Goal: Task Accomplishment & Management: Manage account settings

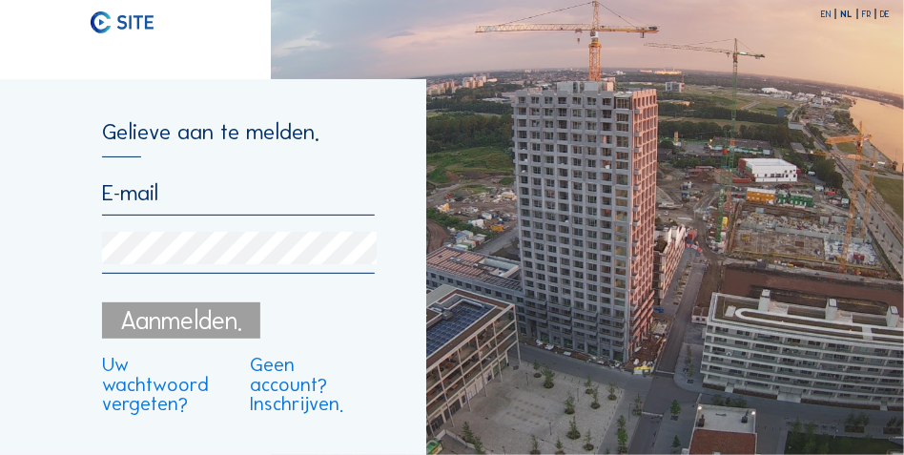
click at [139, 204] on input "email" at bounding box center [238, 192] width 273 height 27
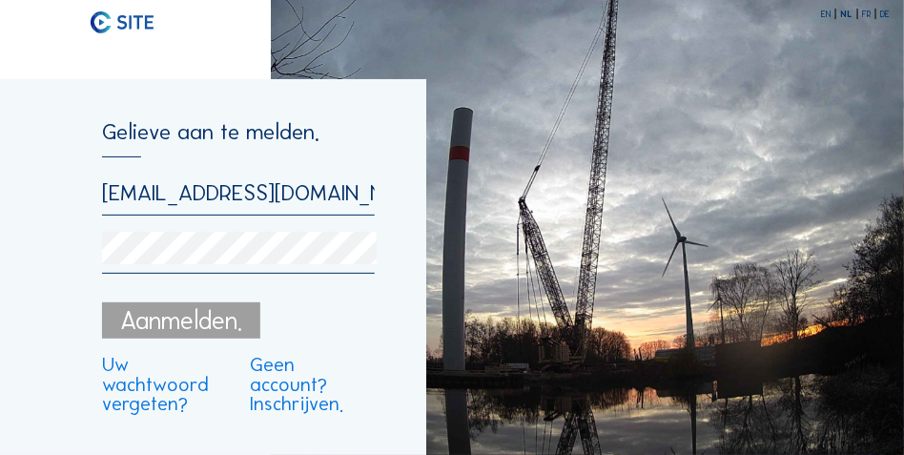
drag, startPoint x: 362, startPoint y: 197, endPoint x: -29, endPoint y: 206, distance: 390.3
click at [0, 206] on html "EN NL FR DE Gelieve aan te melden. [EMAIL_ADDRESS][DOMAIN_NAME] Aanmelden. Uw w…" at bounding box center [452, 227] width 904 height 455
type input "[EMAIL_ADDRESS][DOMAIN_NAME]"
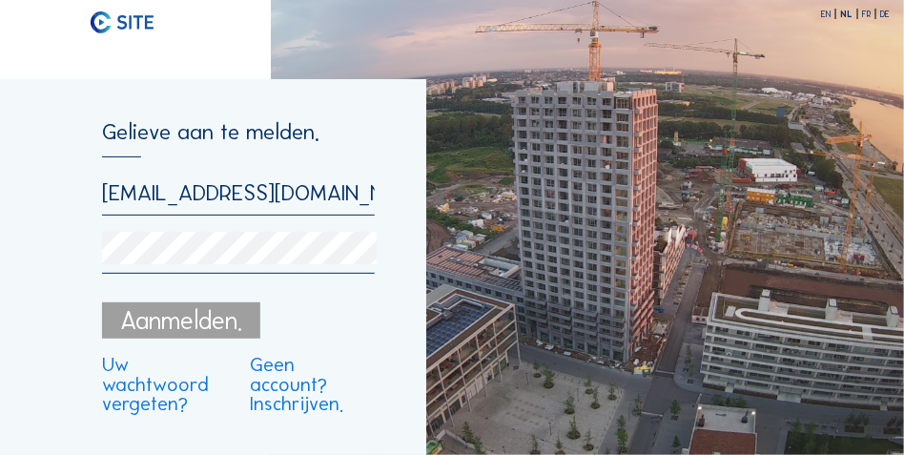
click at [197, 326] on div "Aanmelden." at bounding box center [181, 320] width 158 height 36
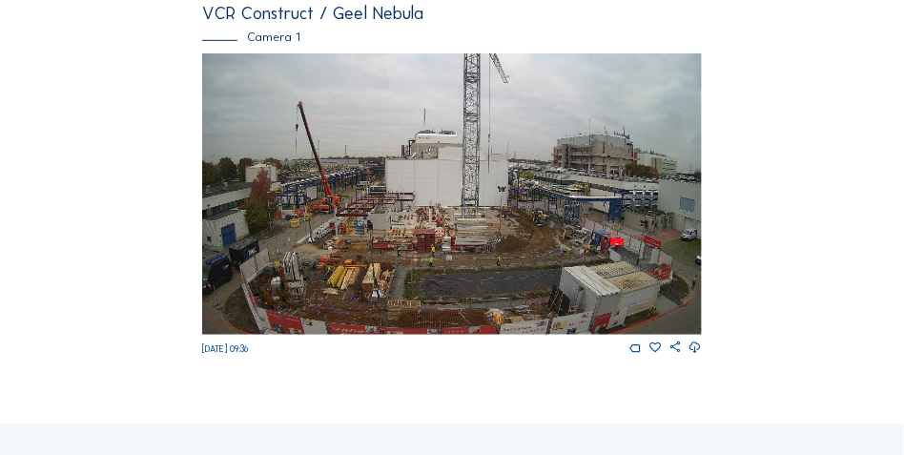
scroll to position [239, 0]
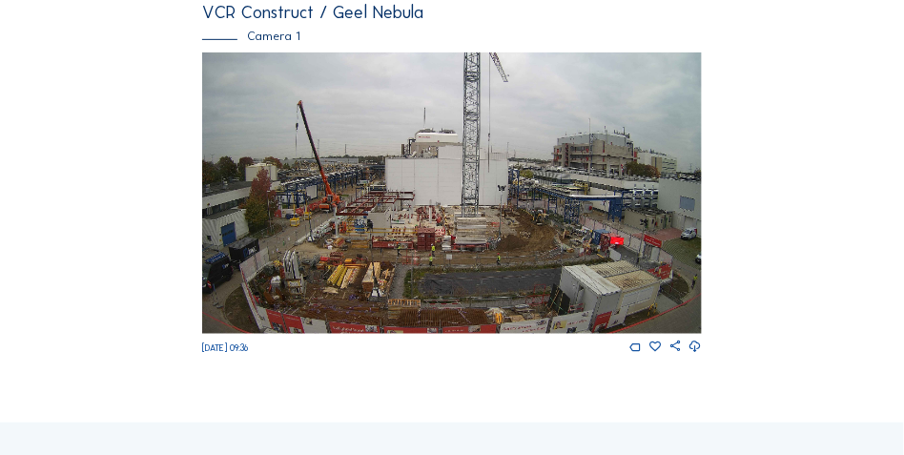
drag, startPoint x: 439, startPoint y: 249, endPoint x: 543, endPoint y: 261, distance: 104.7
click at [440, 249] on img at bounding box center [452, 192] width 500 height 281
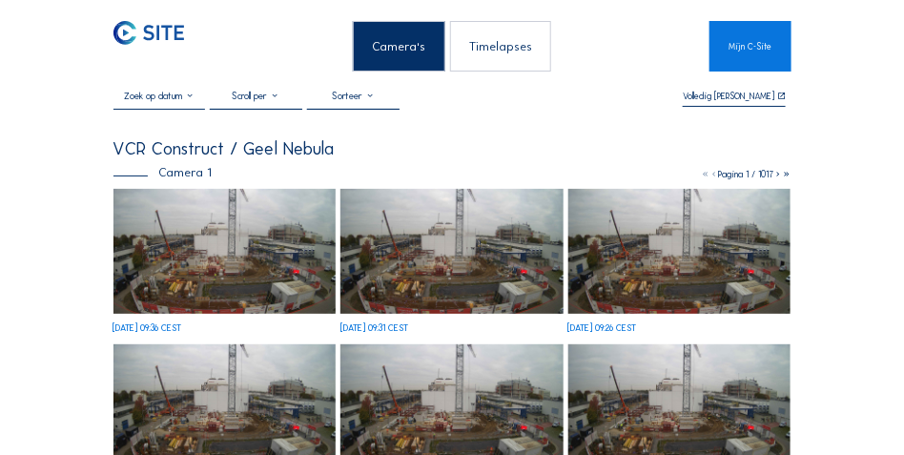
click at [199, 260] on img at bounding box center [225, 251] width 223 height 125
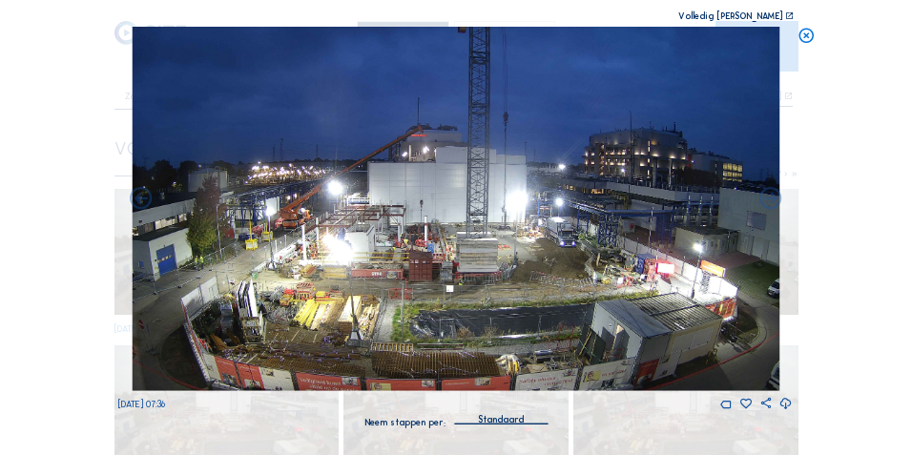
click at [350, 230] on img at bounding box center [456, 209] width 647 height 364
